Goal: Task Accomplishment & Management: Manage account settings

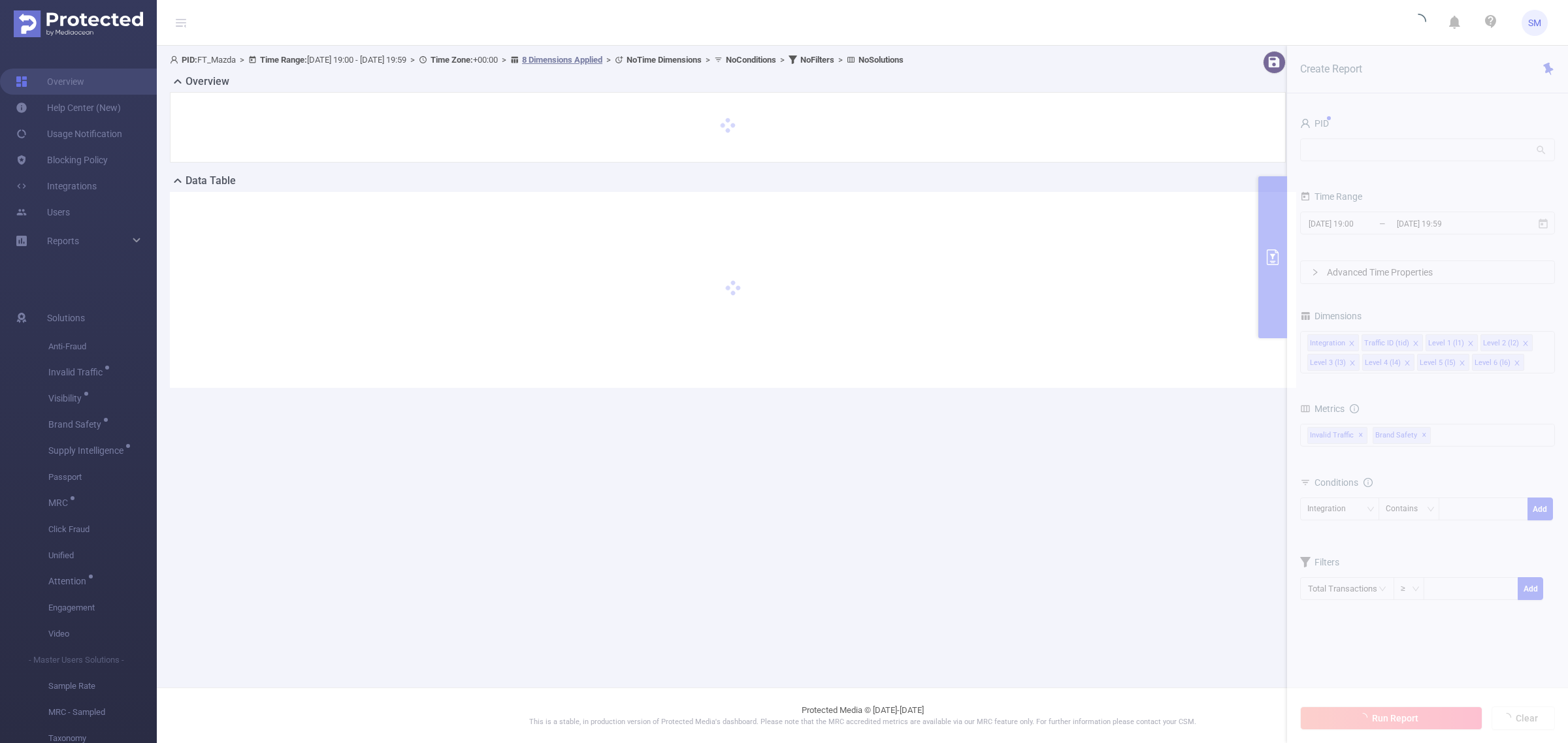
drag, startPoint x: 1546, startPoint y: 2, endPoint x: 1230, endPoint y: 13, distance: 316.2
click at [1230, 13] on header "SM" at bounding box center [784, 23] width 1568 height 45
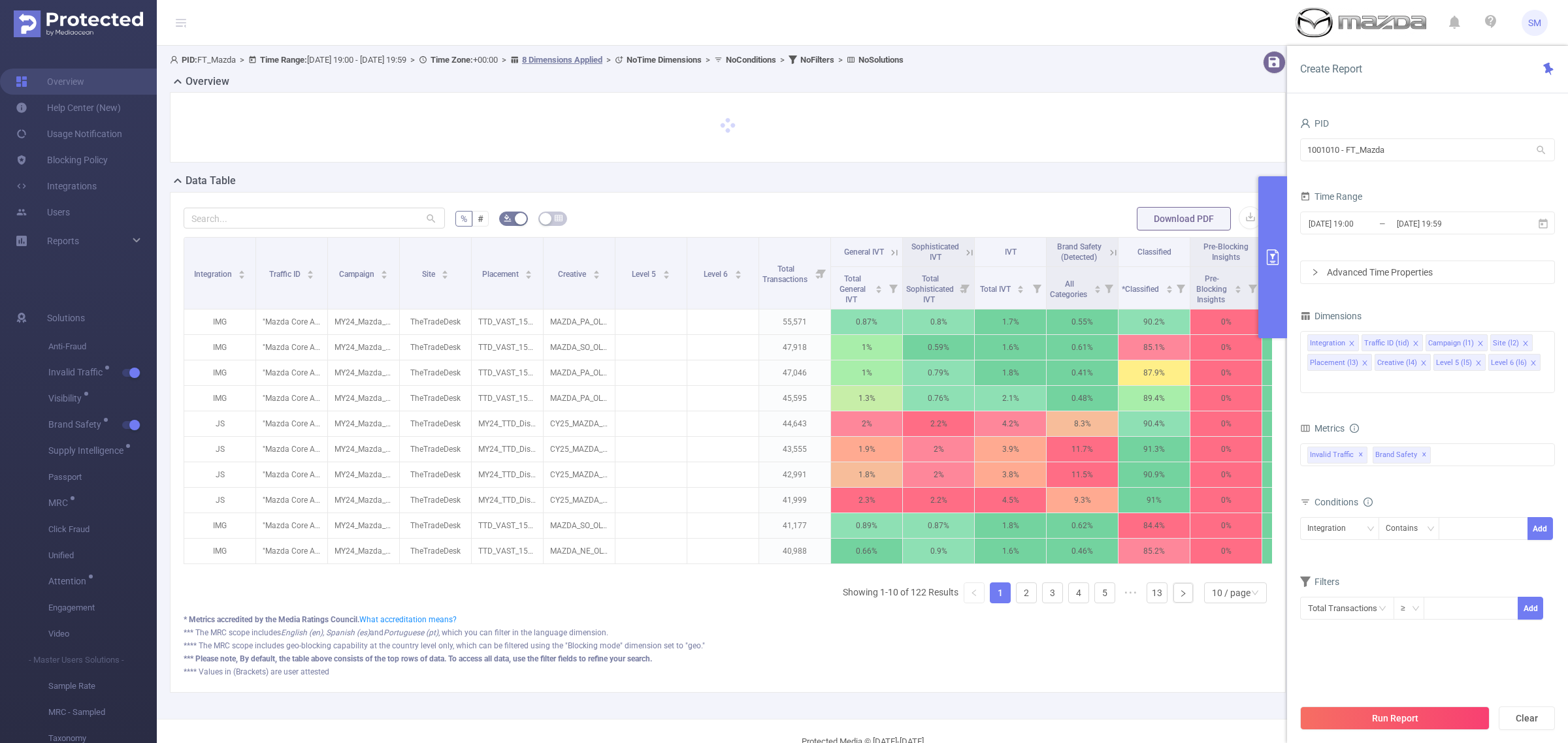
click at [1533, 24] on span "SM" at bounding box center [1535, 23] width 13 height 26
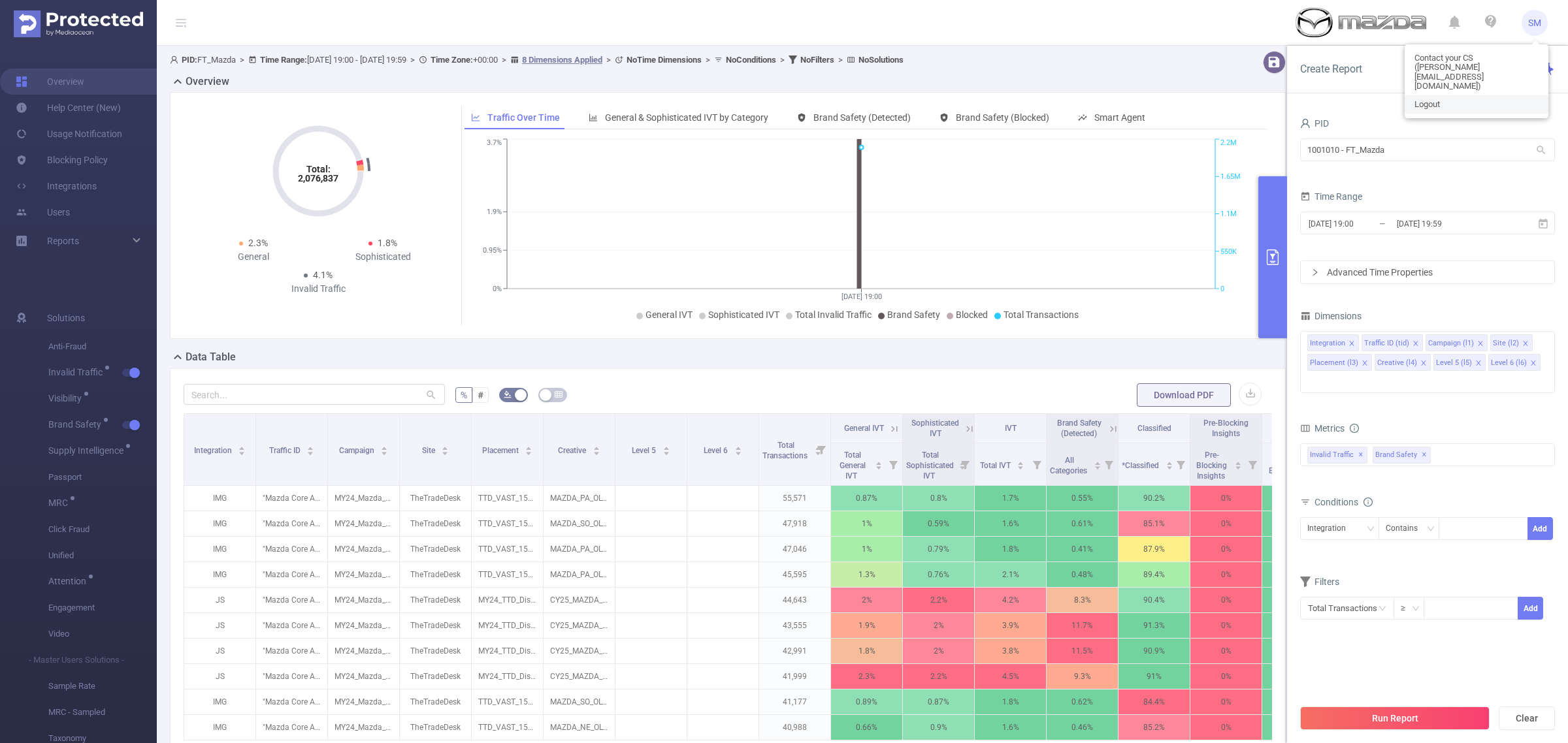
click at [1477, 95] on link "Logout" at bounding box center [1476, 104] width 144 height 19
